Goal: Task Accomplishment & Management: Complete application form

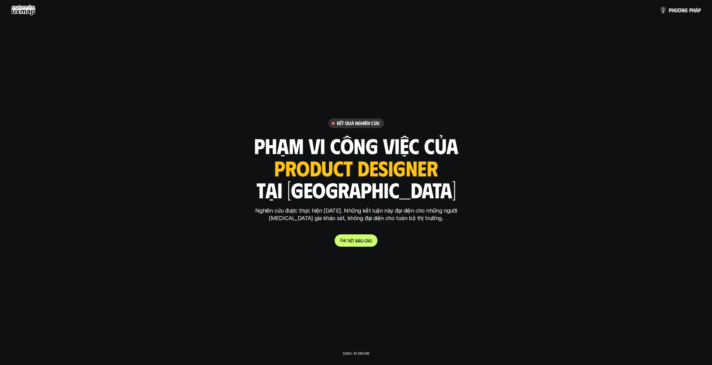
click at [359, 240] on span "á" at bounding box center [359, 240] width 3 height 5
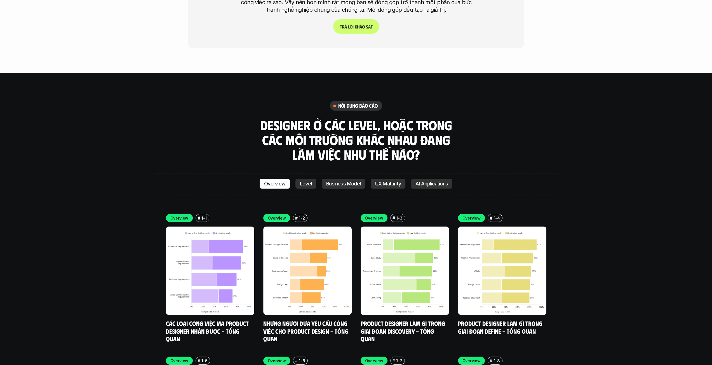
scroll to position [1622, 0]
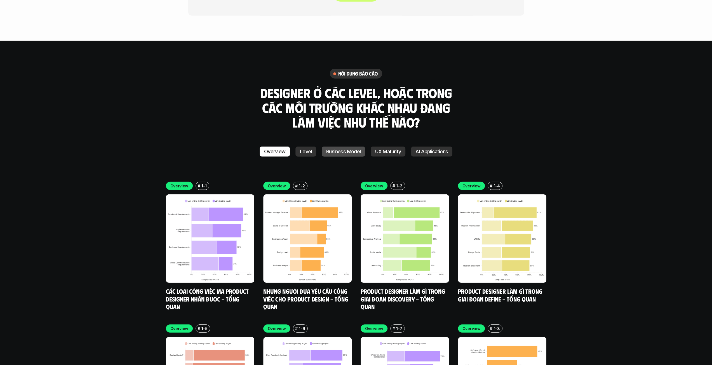
click at [350, 149] on p "Business Model" at bounding box center [343, 152] width 34 height 6
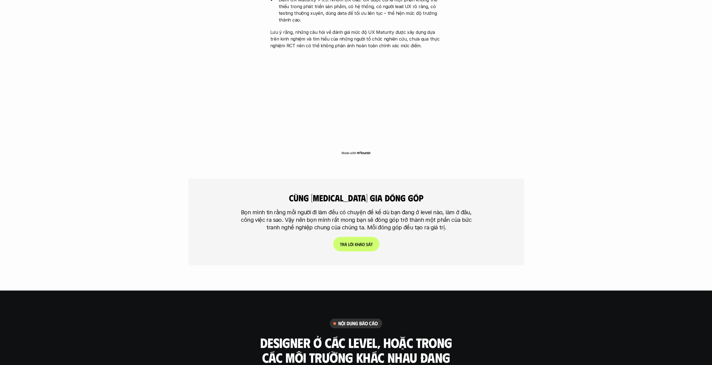
scroll to position [1372, 0]
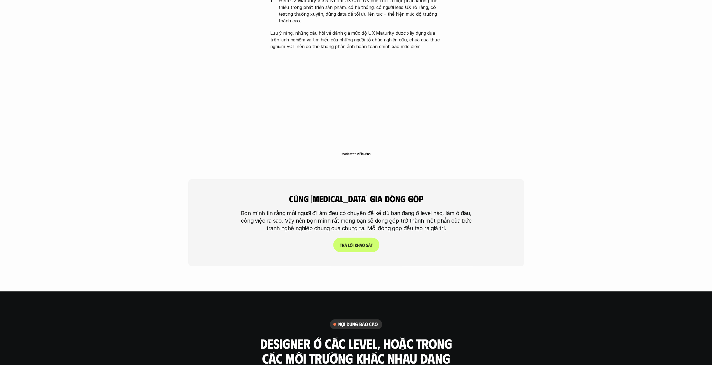
click at [364, 238] on link "T r ả l ờ i k h ả o s á t" at bounding box center [356, 245] width 46 height 15
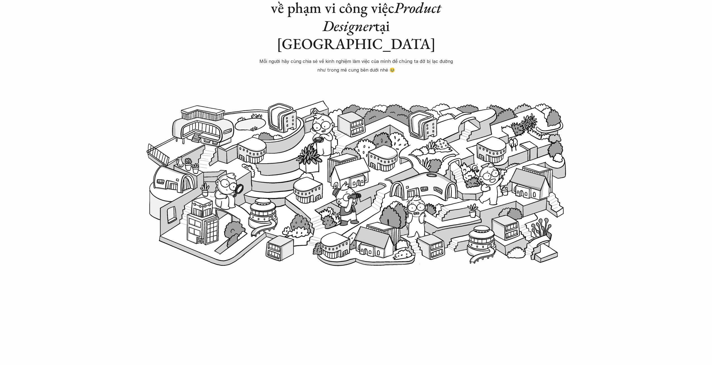
scroll to position [196, 0]
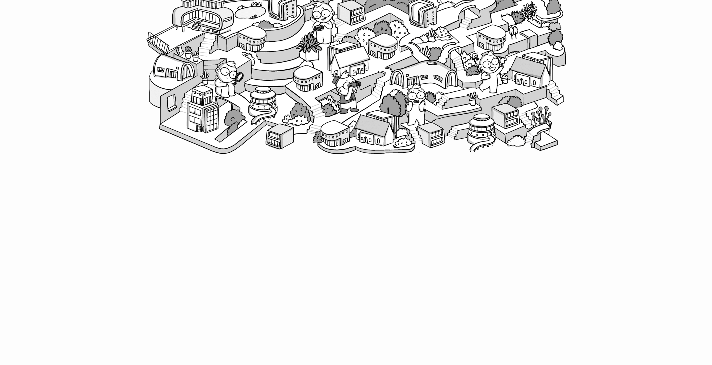
click at [561, 270] on div "Research Project Trả lời khảo sát nghiên cứu về phạm vi công việc Product Desig…" at bounding box center [356, 185] width 712 height 762
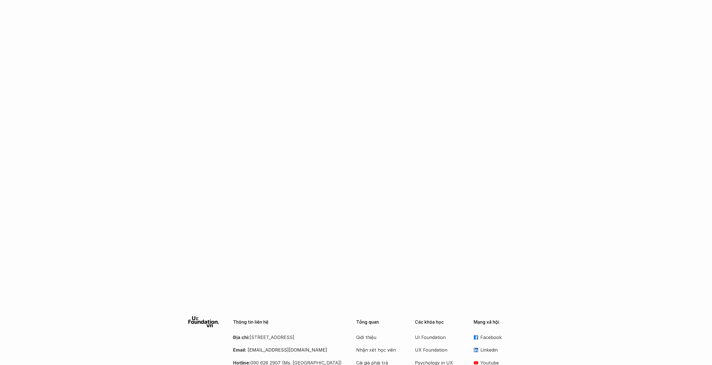
scroll to position [361, 0]
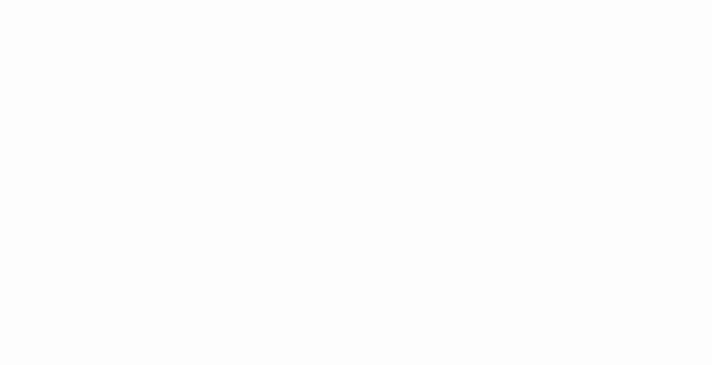
drag, startPoint x: 565, startPoint y: 287, endPoint x: 541, endPoint y: 281, distance: 24.4
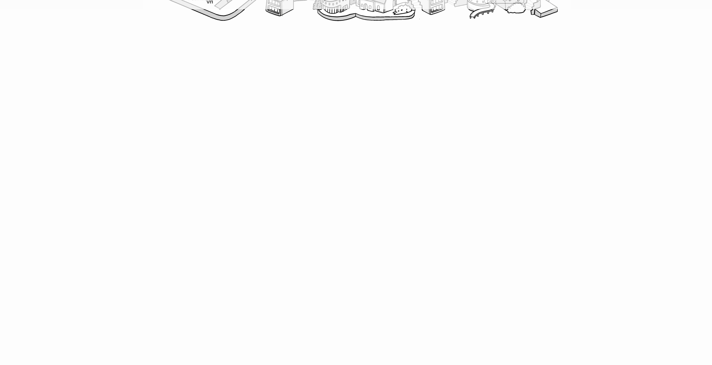
scroll to position [333, 0]
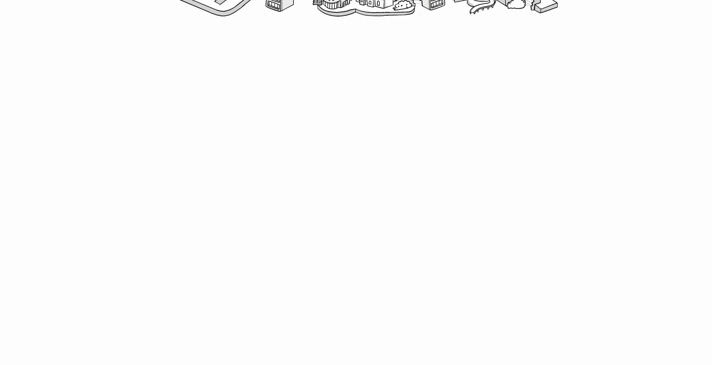
drag, startPoint x: 126, startPoint y: 256, endPoint x: 165, endPoint y: 307, distance: 63.9
click at [126, 256] on div "Research Project Trả lời khảo sát nghiên cứu về phạm vi công việc Product Desig…" at bounding box center [356, 89] width 712 height 845
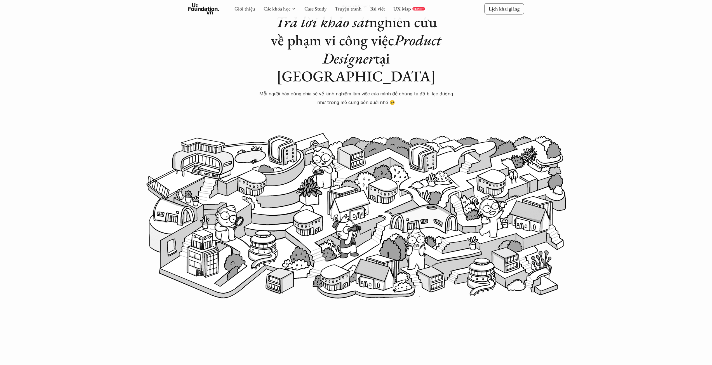
scroll to position [247, 0]
